Goal: Task Accomplishment & Management: Manage account settings

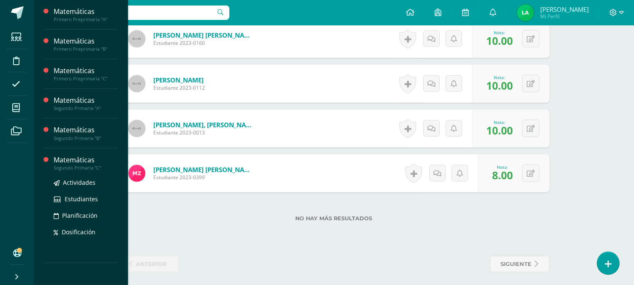
click at [83, 160] on div "Matemáticas" at bounding box center [86, 160] width 64 height 10
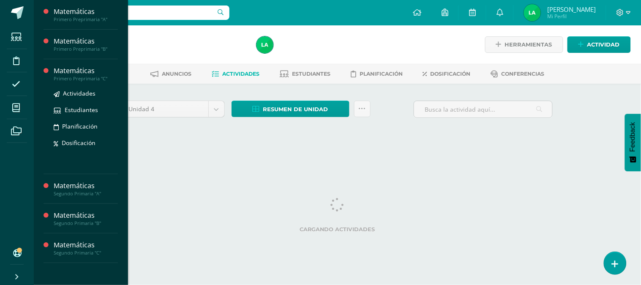
click at [77, 72] on div "Matemáticas" at bounding box center [86, 71] width 64 height 10
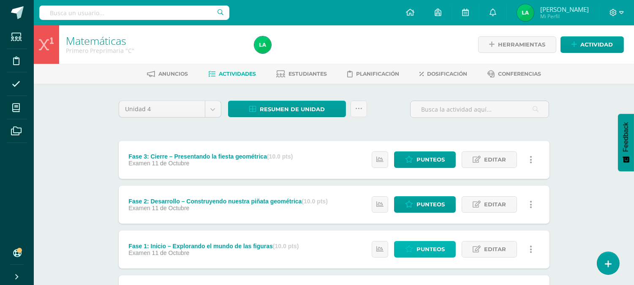
click at [410, 246] on icon at bounding box center [409, 248] width 8 height 7
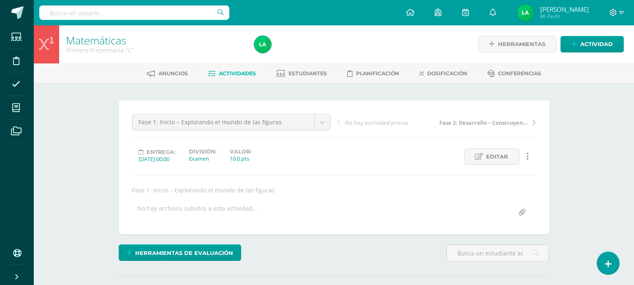
scroll to position [1, 0]
click at [402, 260] on div "Herramientas de evaluación Lista de cotejo Escala de valoración Puntos Extra Su…" at bounding box center [334, 256] width 438 height 24
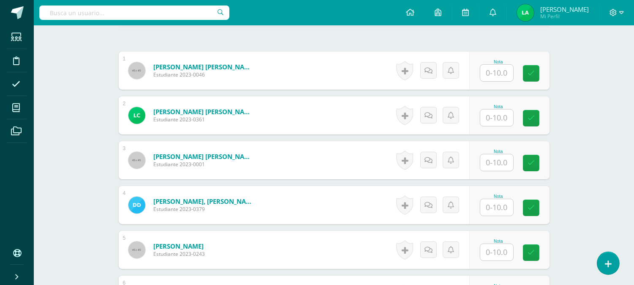
click at [501, 247] on input "text" at bounding box center [496, 252] width 33 height 16
type input "9"
click at [537, 250] on icon at bounding box center [537, 252] width 8 height 7
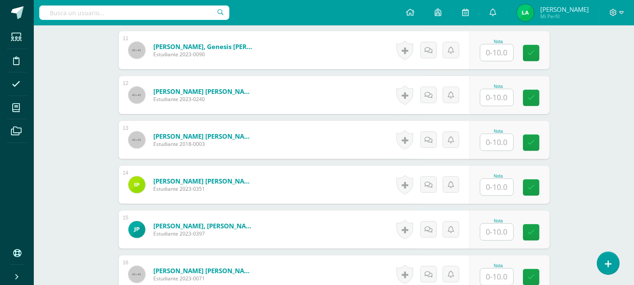
scroll to position [719, 0]
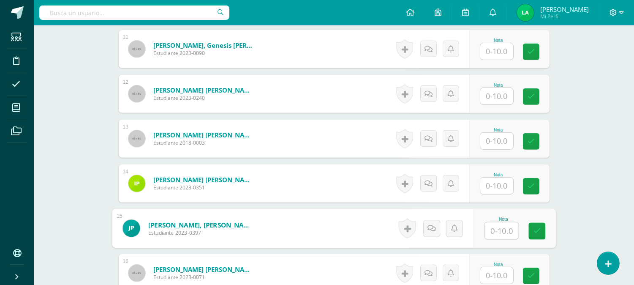
click at [493, 234] on input "text" at bounding box center [501, 230] width 34 height 17
type input "9"
click at [534, 231] on icon at bounding box center [537, 230] width 8 height 7
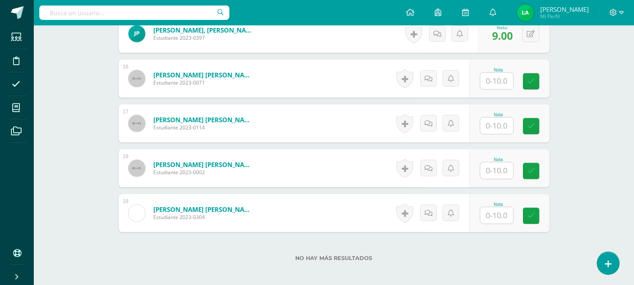
scroll to position [926, 0]
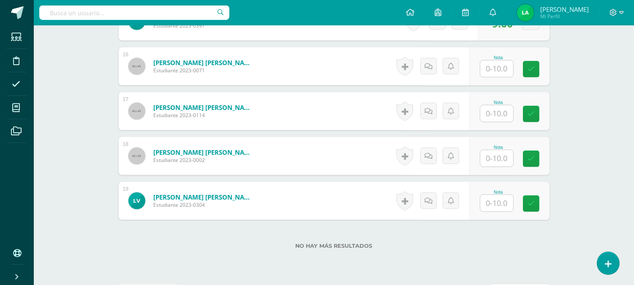
click at [508, 108] on input "text" at bounding box center [496, 113] width 33 height 16
type input "7"
click at [534, 114] on icon at bounding box center [537, 113] width 8 height 7
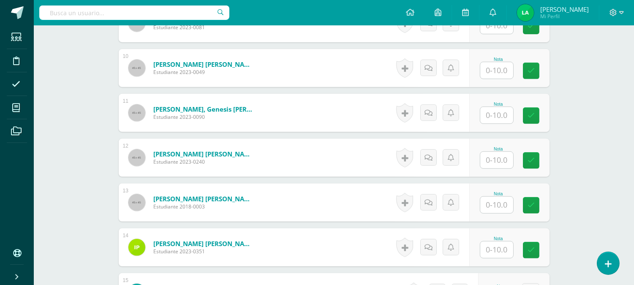
scroll to position [644, 0]
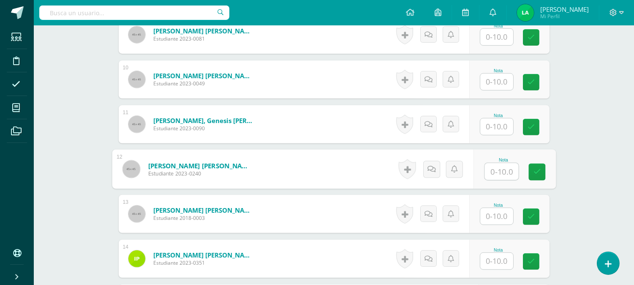
click at [500, 174] on input "text" at bounding box center [501, 171] width 34 height 17
type input "9"
click at [534, 173] on icon at bounding box center [537, 171] width 8 height 7
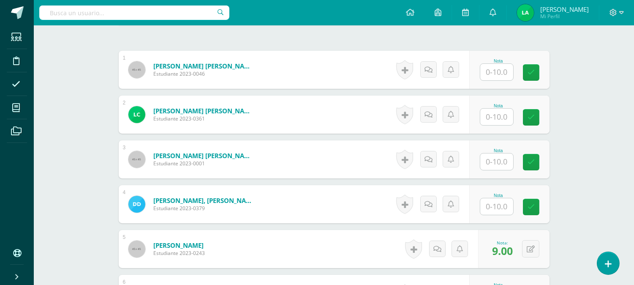
scroll to position [250, 0]
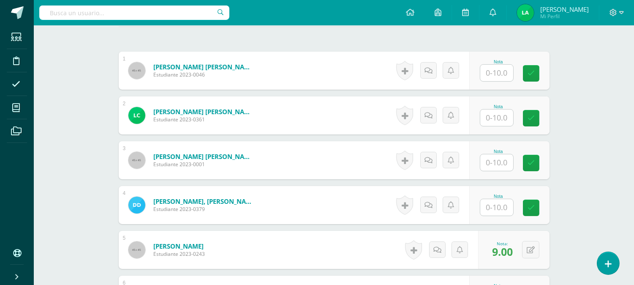
click at [495, 72] on input "text" at bounding box center [496, 73] width 33 height 16
type input "10"
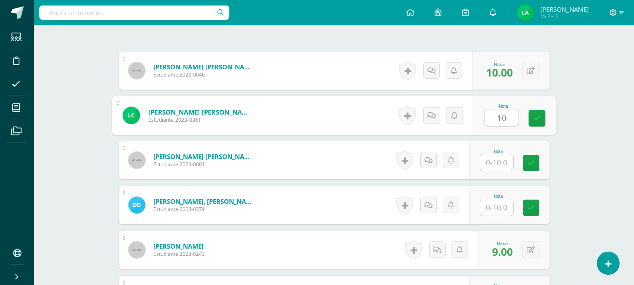
type input "10"
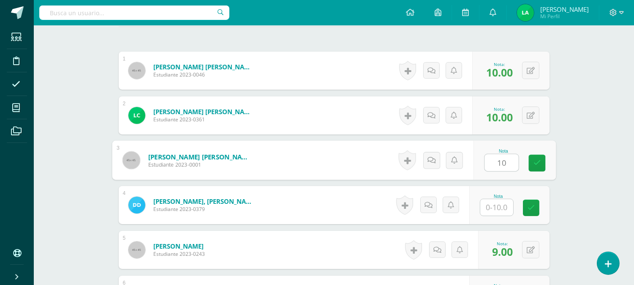
type input "10"
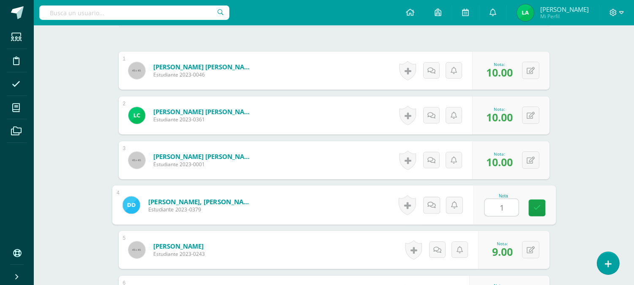
type input "10"
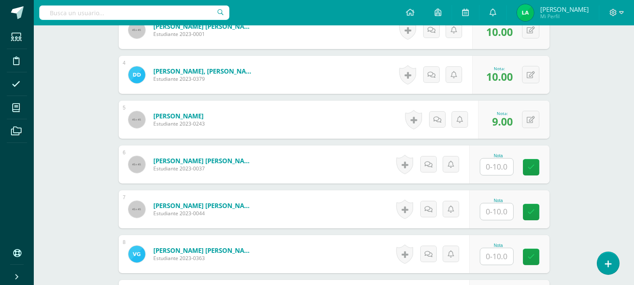
scroll to position [419, 0]
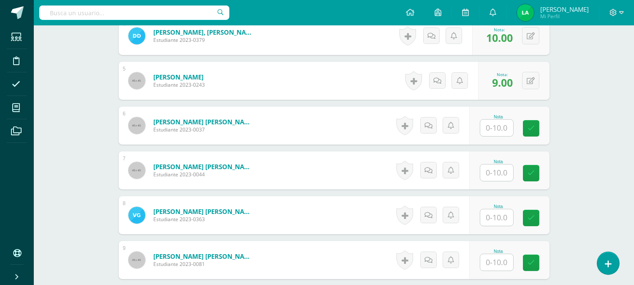
click at [503, 126] on input "text" at bounding box center [496, 128] width 33 height 16
type input "10"
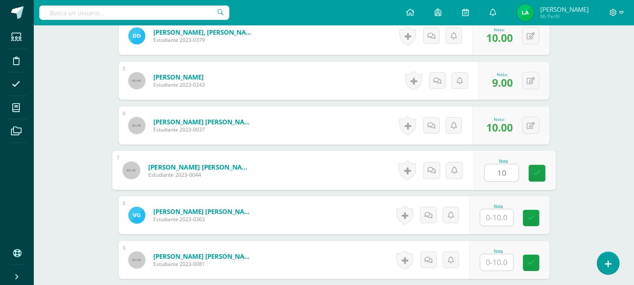
type input "10"
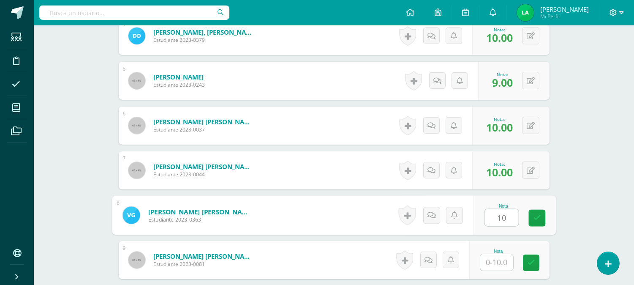
type input "10"
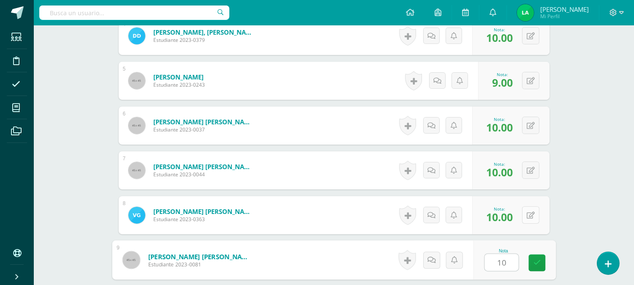
type input "10"
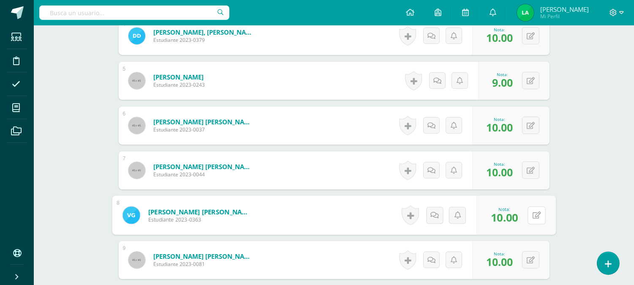
drag, startPoint x: 530, startPoint y: 218, endPoint x: 531, endPoint y: 226, distance: 7.3
click at [531, 226] on div "0 Logros Logros obtenidos Aún no hay logros agregados Nota: 10.00" at bounding box center [515, 215] width 79 height 39
click at [579, 243] on div "Matemáticas Primero Preprimaria "C" Herramientas Detalle de asistencias Activid…" at bounding box center [334, 214] width 600 height 1217
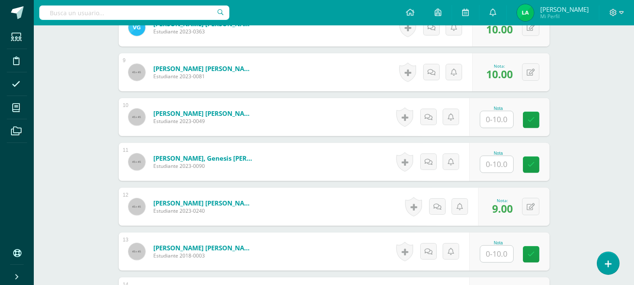
scroll to position [625, 0]
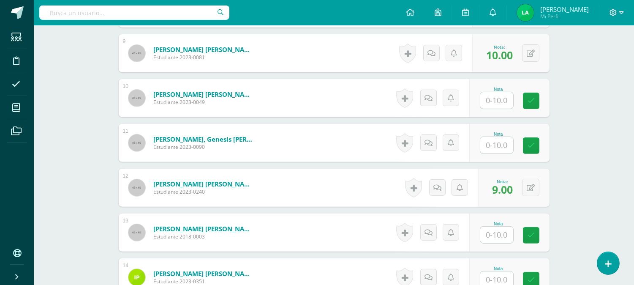
click at [499, 106] on input "text" at bounding box center [496, 100] width 33 height 16
type input "10"
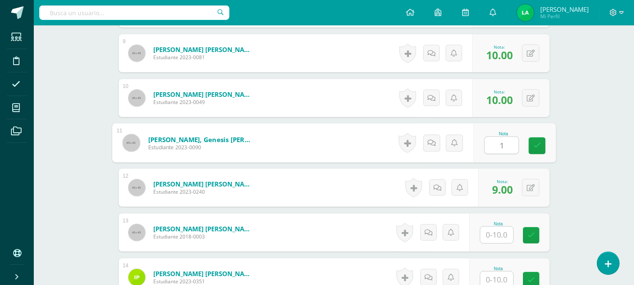
type input "10"
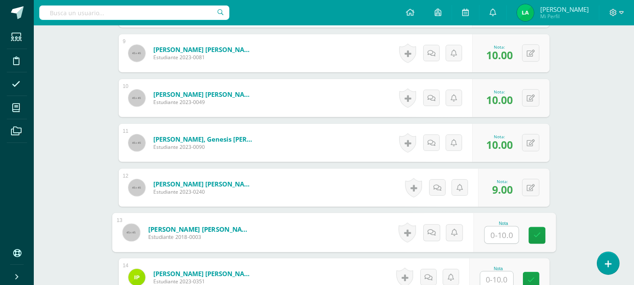
click at [504, 234] on input "text" at bounding box center [501, 234] width 34 height 17
type input "10"
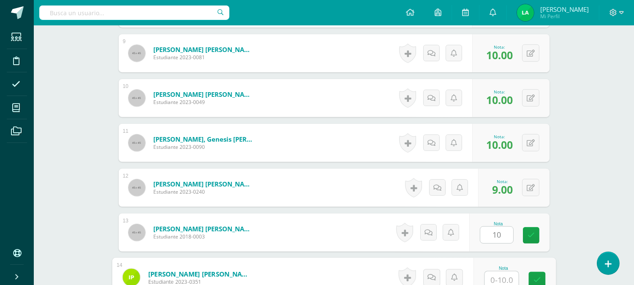
scroll to position [628, 0]
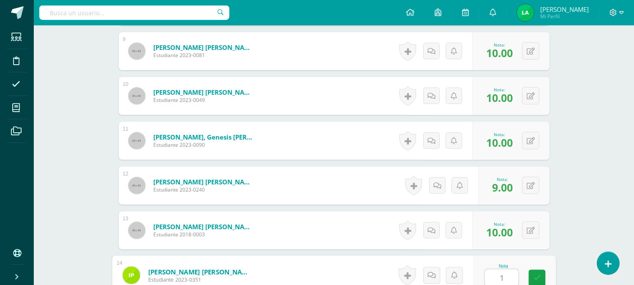
type input "10"
click at [591, 223] on div "Matemáticas Primero Preprimaria "C" Herramientas Detalle de asistencias Activid…" at bounding box center [334, 6] width 600 height 1217
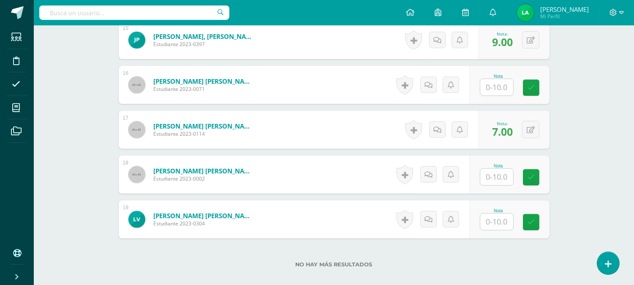
scroll to position [909, 0]
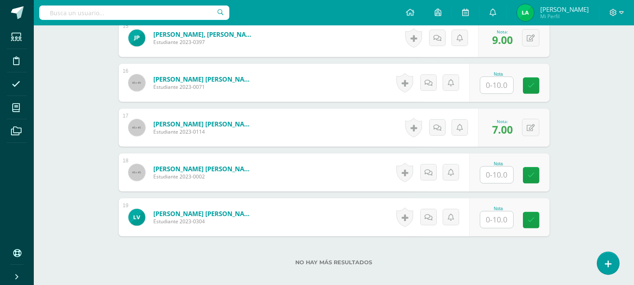
click at [492, 83] on input "text" at bounding box center [496, 85] width 33 height 16
type input "10"
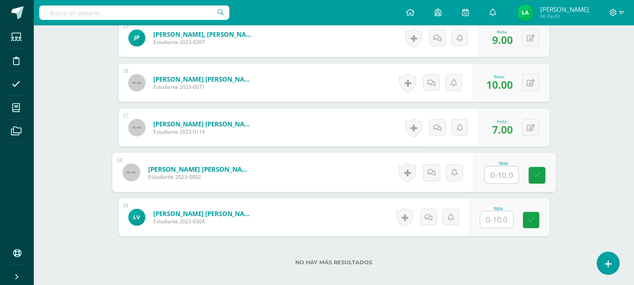
click at [503, 176] on input "text" at bounding box center [501, 174] width 34 height 17
type input "10"
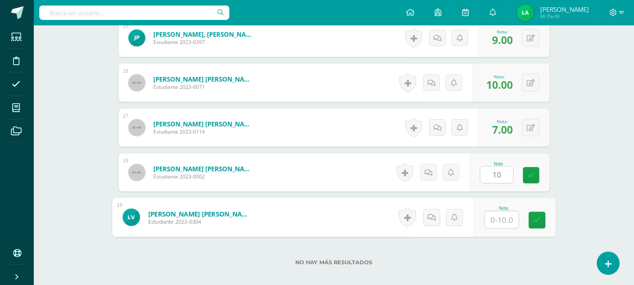
click at [507, 226] on input "text" at bounding box center [501, 219] width 34 height 17
type input "10"
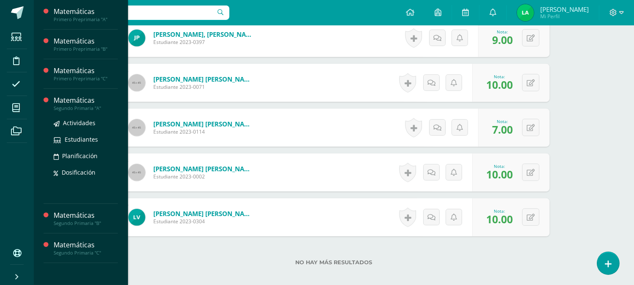
click at [71, 101] on div "Matemáticas" at bounding box center [86, 100] width 64 height 10
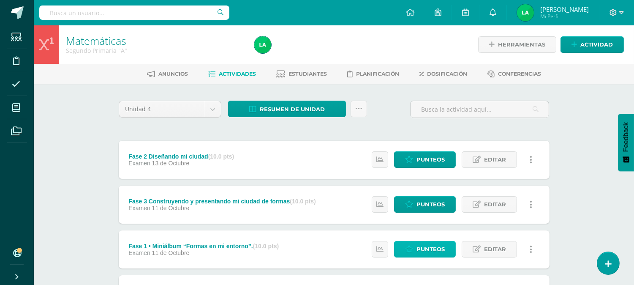
click at [425, 245] on span "Punteos" at bounding box center [430, 249] width 28 height 16
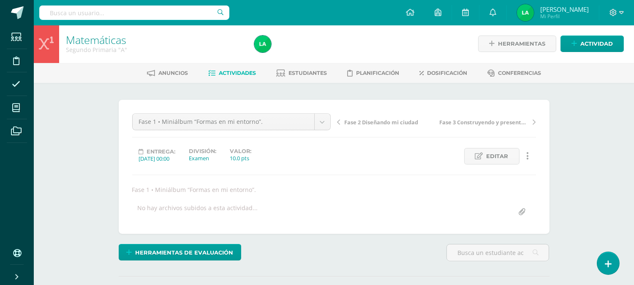
scroll to position [1, 0]
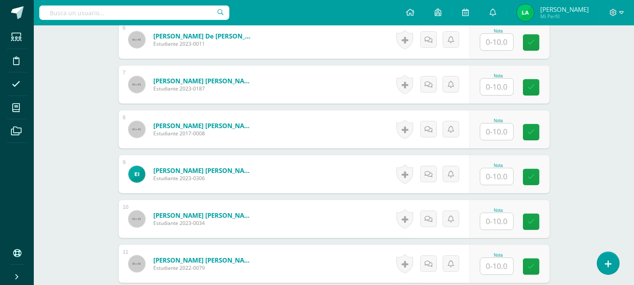
scroll to position [513, 0]
